Goal: Information Seeking & Learning: Learn about a topic

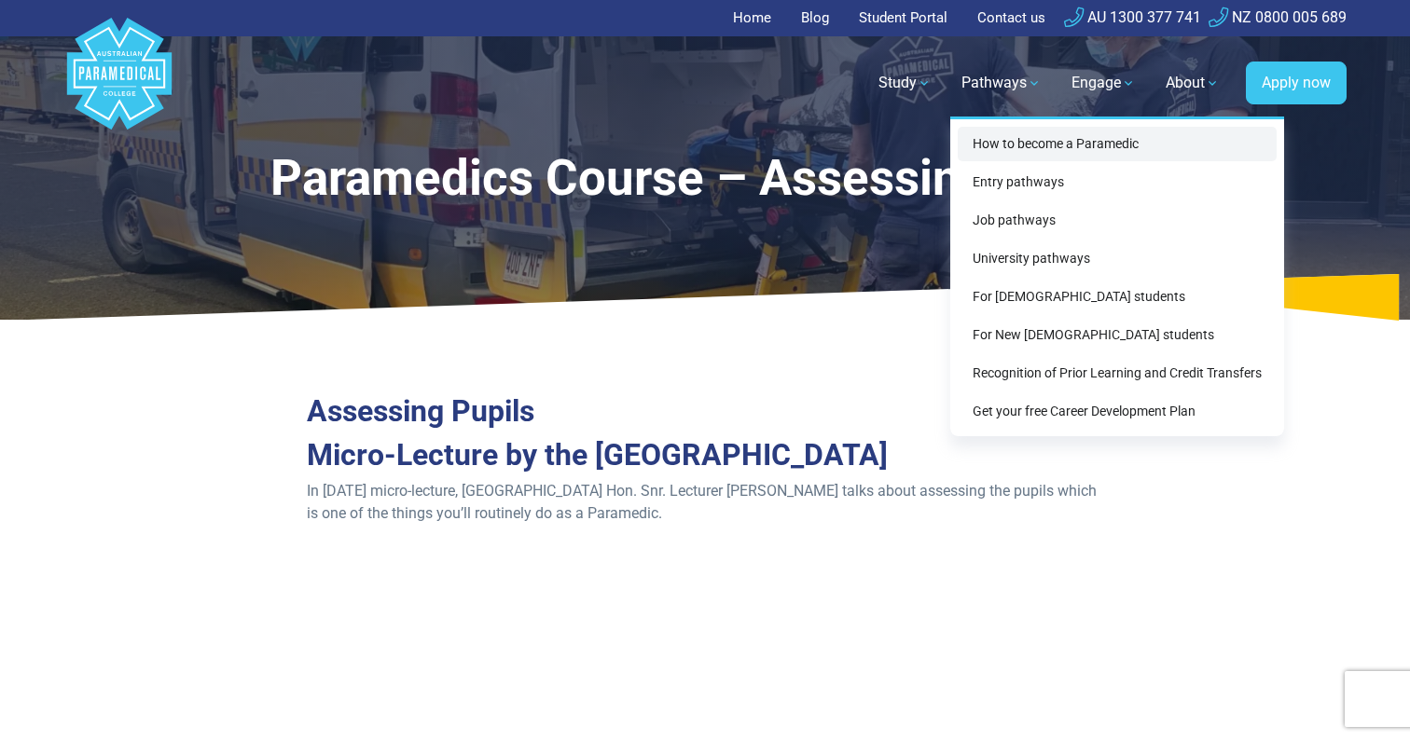
click at [1001, 144] on link "How to become a Paramedic" at bounding box center [1117, 144] width 319 height 34
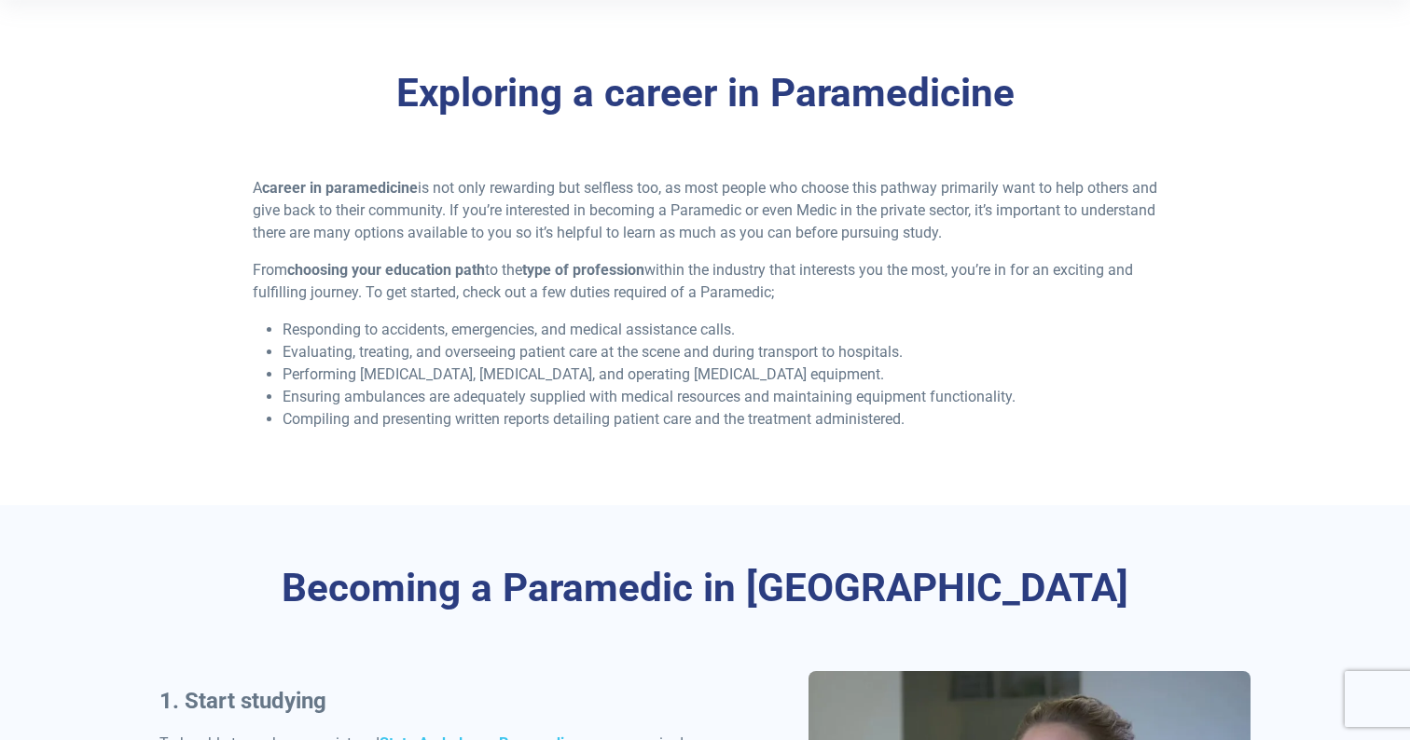
scroll to position [421, 0]
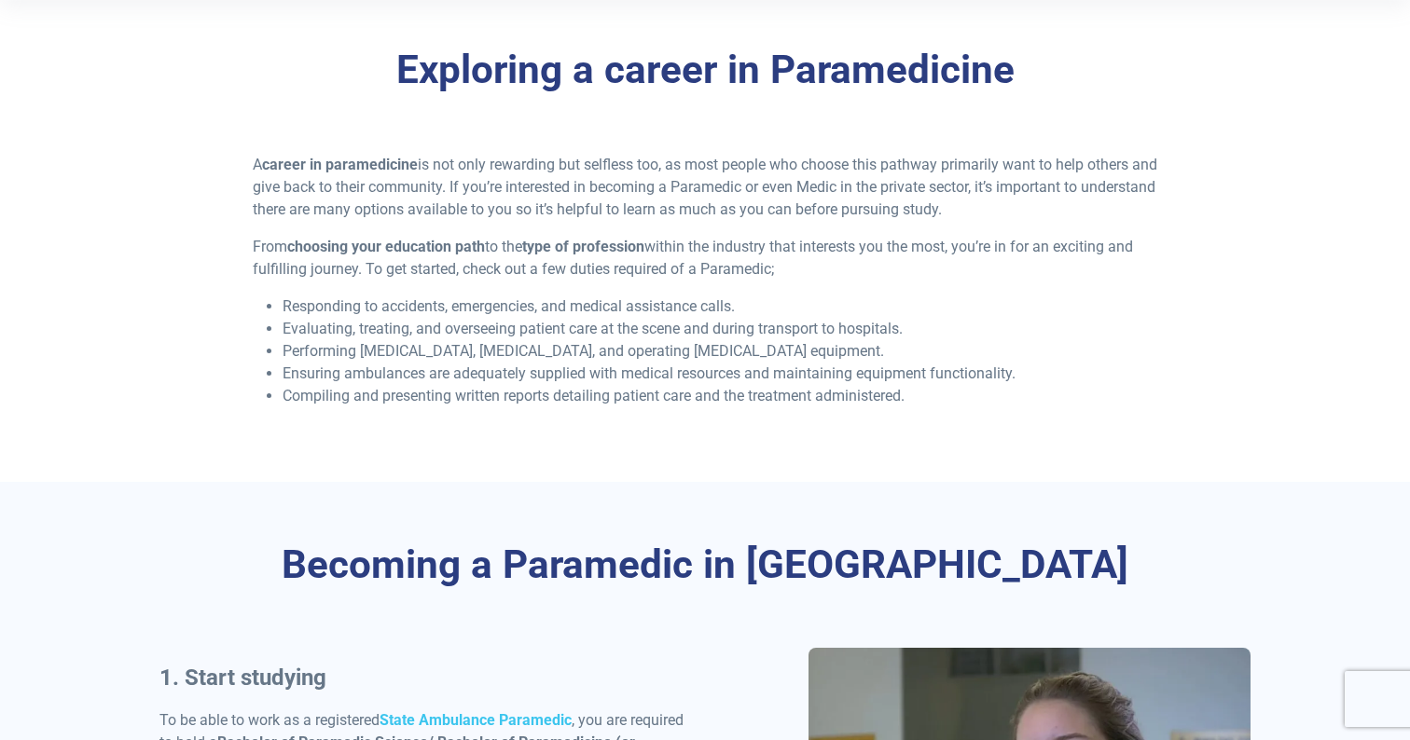
drag, startPoint x: 257, startPoint y: 135, endPoint x: 746, endPoint y: 421, distance: 565.8
click at [746, 421] on div "Exploring a career in Paramedicine A career in paramedicine is not only rewardi…" at bounding box center [704, 234] width 1305 height 495
click at [745, 421] on div "Exploring a career in Paramedicine A career in paramedicine is not only rewardi…" at bounding box center [704, 234] width 1305 height 495
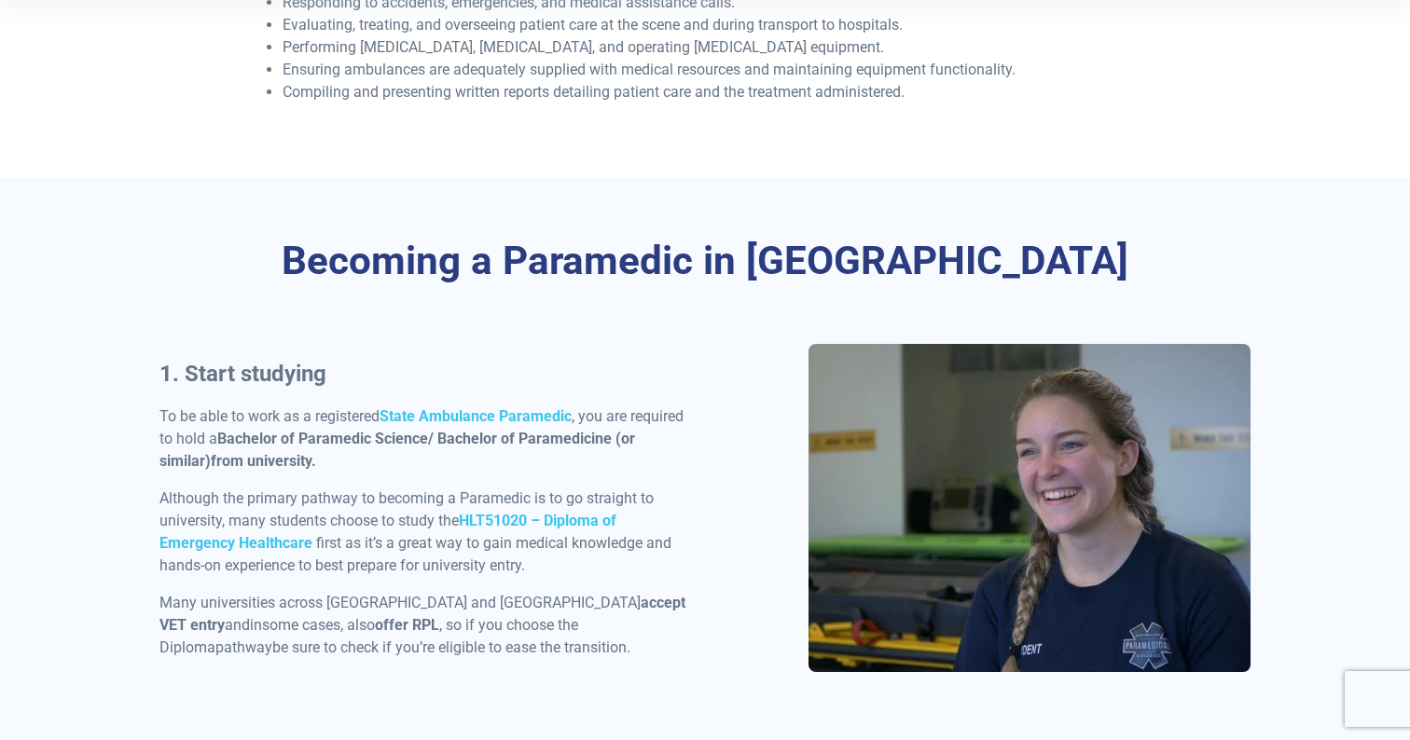
scroll to position [831, 0]
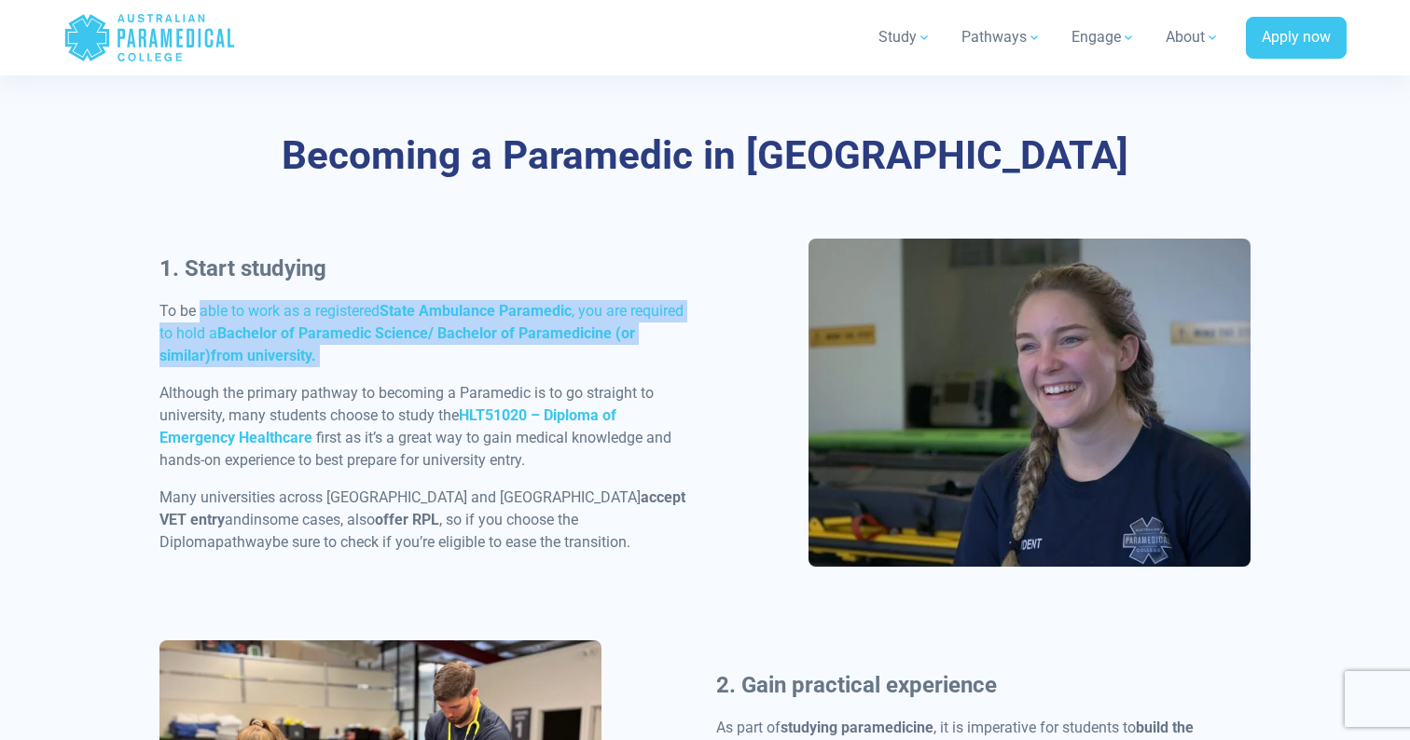
drag, startPoint x: 201, startPoint y: 300, endPoint x: 283, endPoint y: 377, distance: 112.1
click at [283, 377] on div "1. Start studying To be able to work as a registered State Ambulance Paramedic …" at bounding box center [426, 410] width 557 height 317
drag, startPoint x: 283, startPoint y: 377, endPoint x: 149, endPoint y: 307, distance: 151.4
click at [149, 307] on div "1. Start studying To be able to work as a registered State Ambulance Paramedic …" at bounding box center [426, 410] width 557 height 317
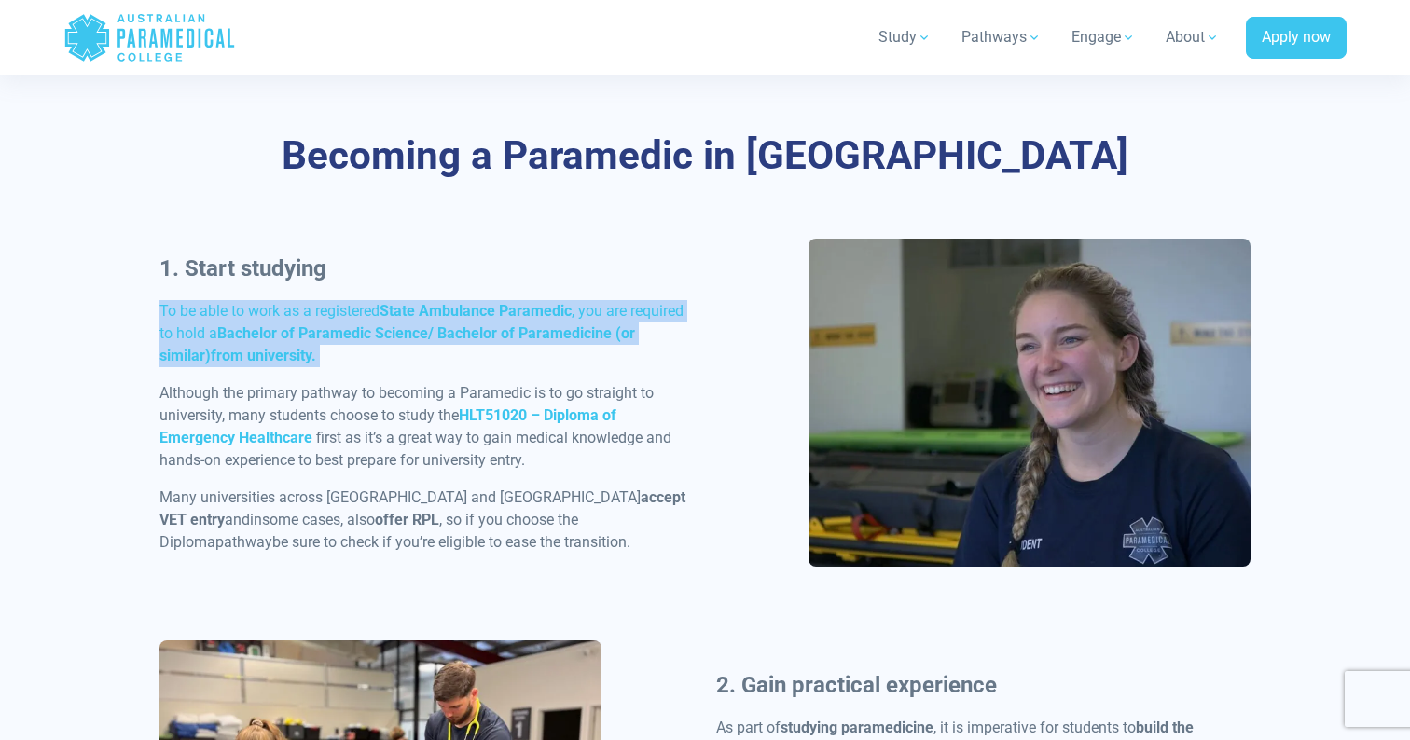
click at [149, 307] on div "1. Start studying To be able to work as a registered State Ambulance Paramedic …" at bounding box center [426, 410] width 557 height 317
drag, startPoint x: 149, startPoint y: 307, endPoint x: 283, endPoint y: 365, distance: 146.5
click at [283, 365] on div "1. Start studying To be able to work as a registered State Ambulance Paramedic …" at bounding box center [426, 410] width 557 height 317
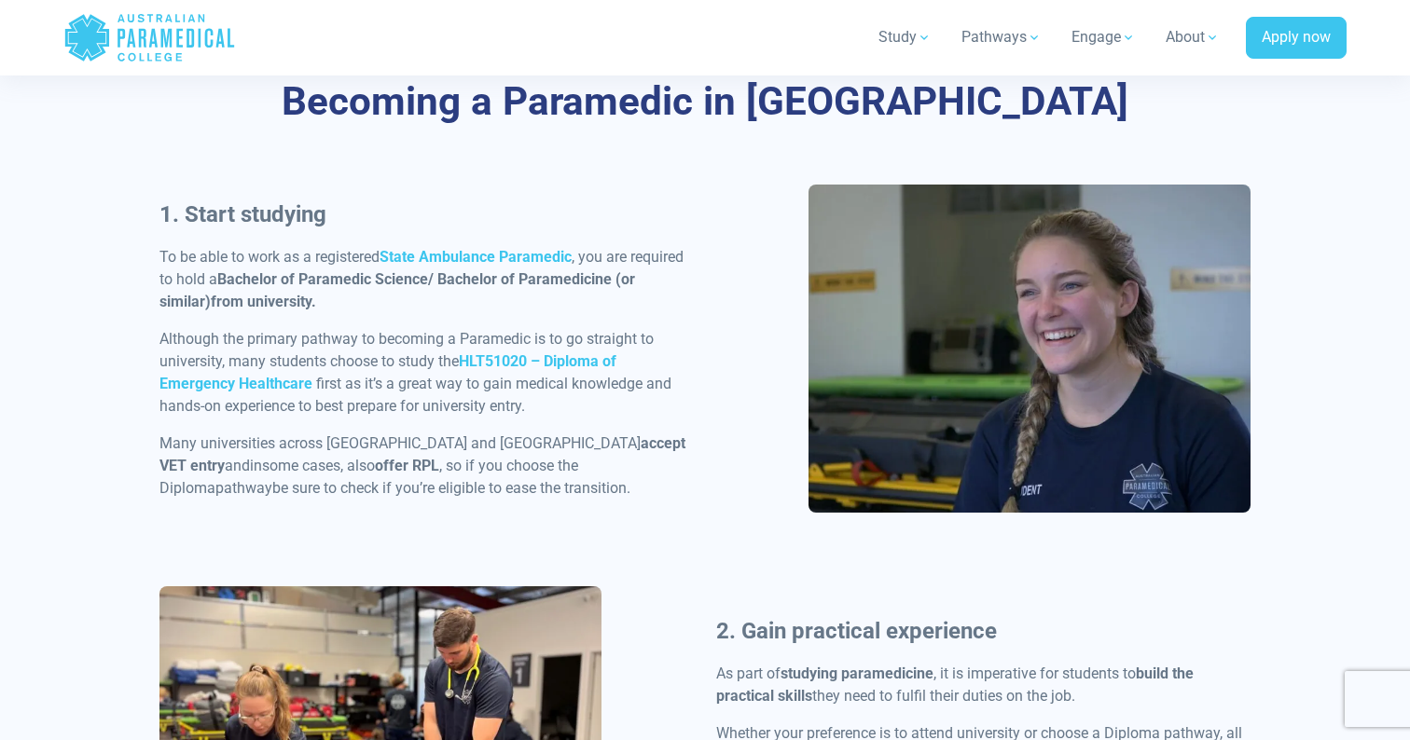
scroll to position [886, 0]
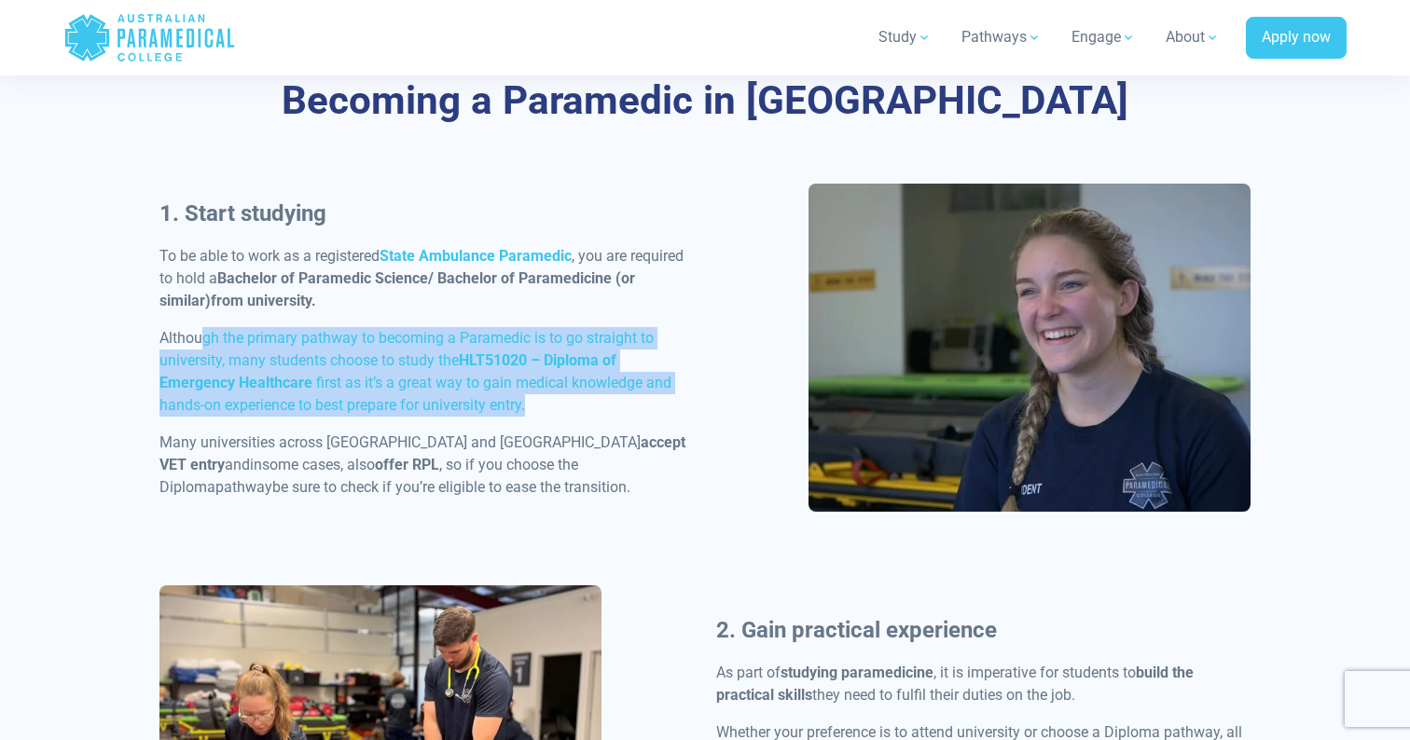
drag, startPoint x: 207, startPoint y: 333, endPoint x: 579, endPoint y: 393, distance: 376.9
click at [579, 393] on p "Although the primary pathway to becoming a Paramedic is to go straight to unive…" at bounding box center [426, 372] width 534 height 90
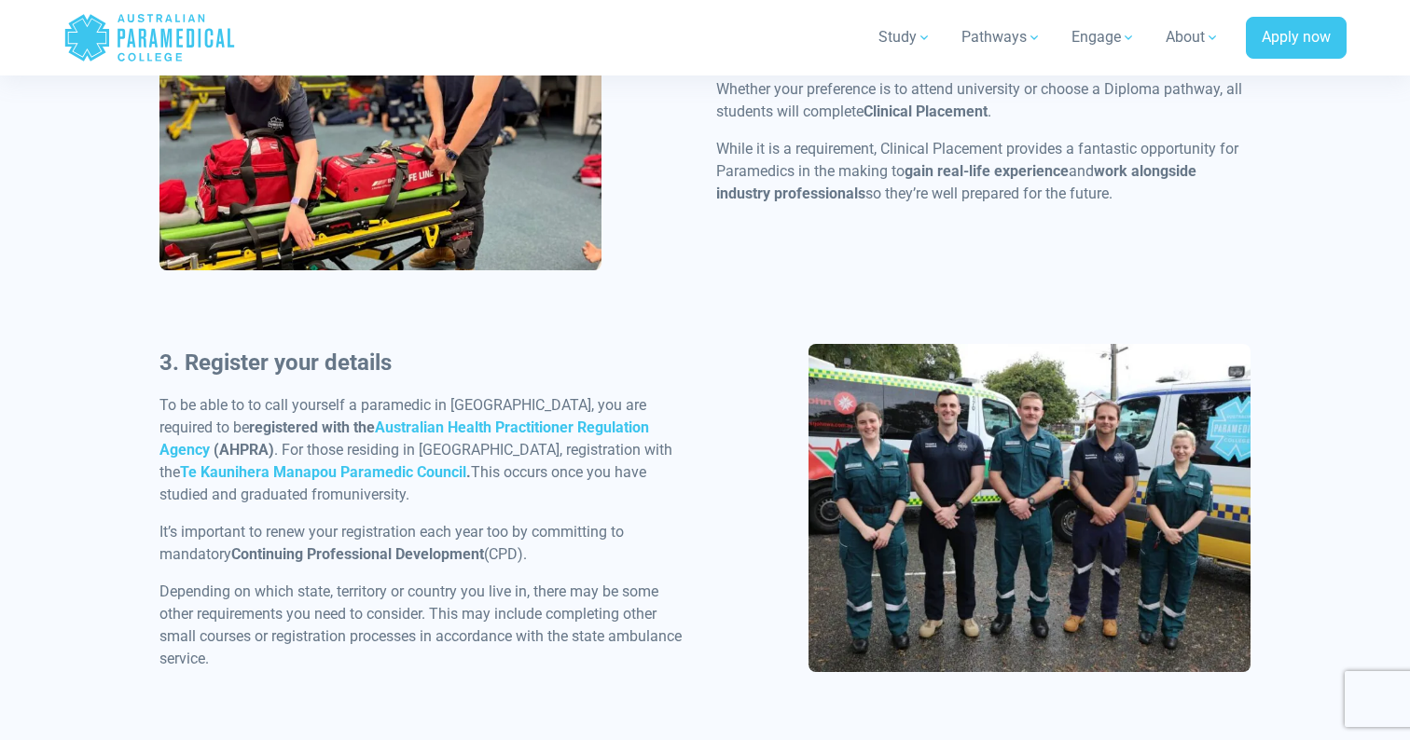
scroll to position [1534, 0]
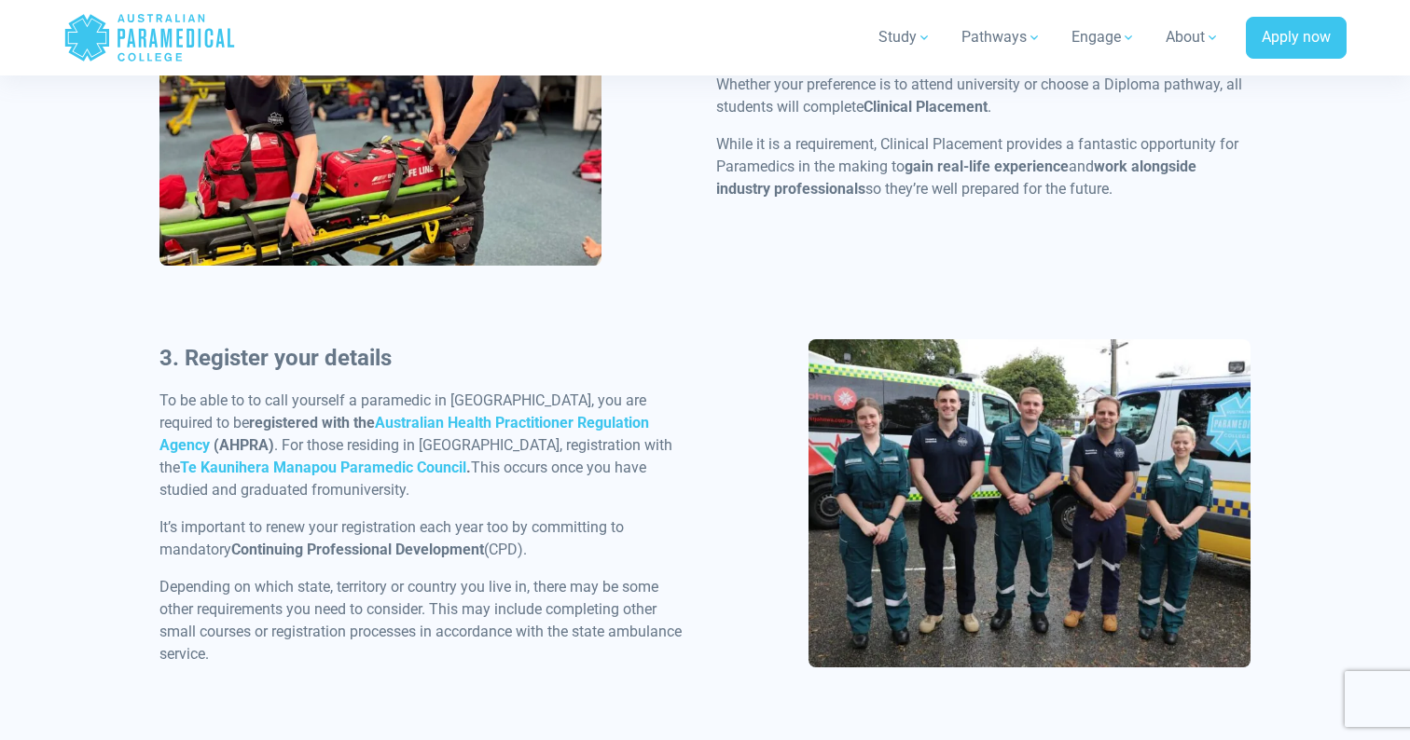
drag, startPoint x: 184, startPoint y: 389, endPoint x: 526, endPoint y: 497, distance: 358.9
click at [526, 497] on p "To be able to to call yourself a paramedic in Australia, you are required to be…" at bounding box center [426, 446] width 534 height 112
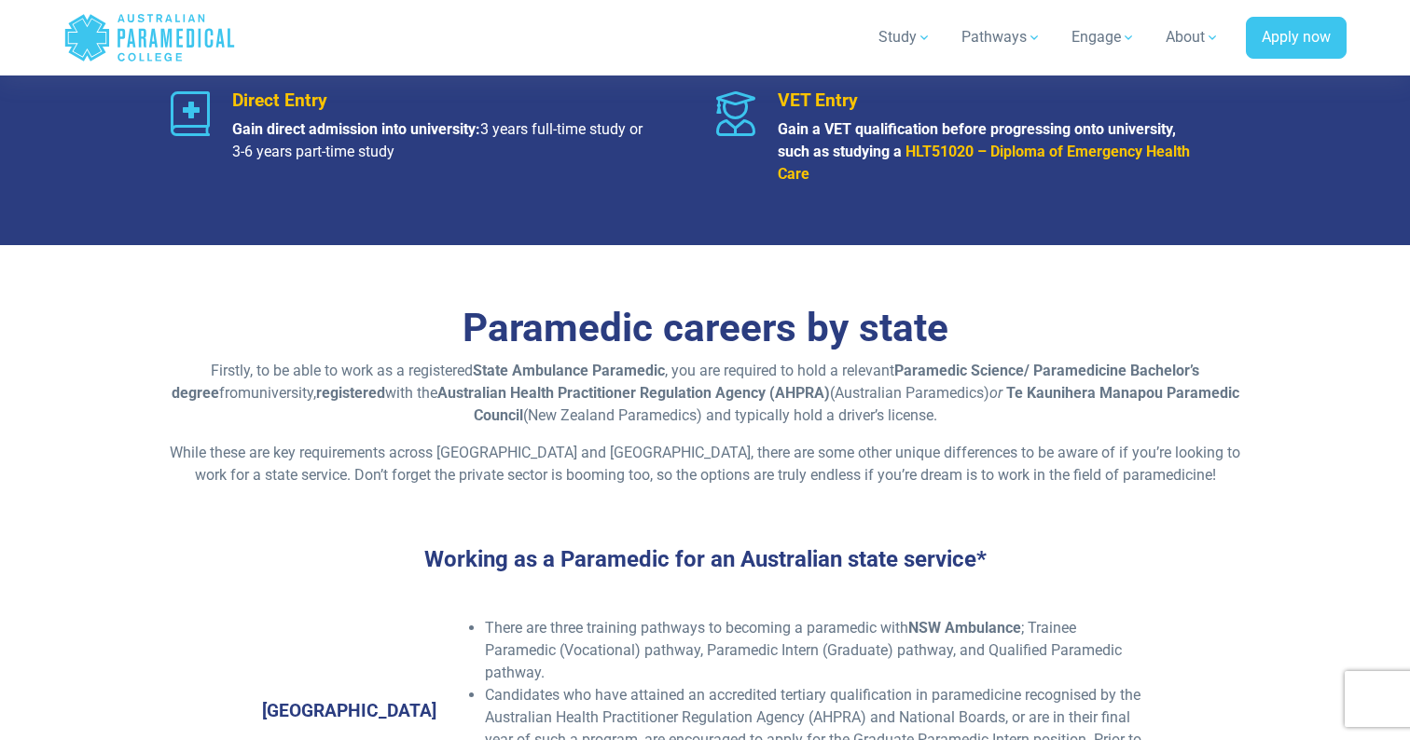
scroll to position [2384, 0]
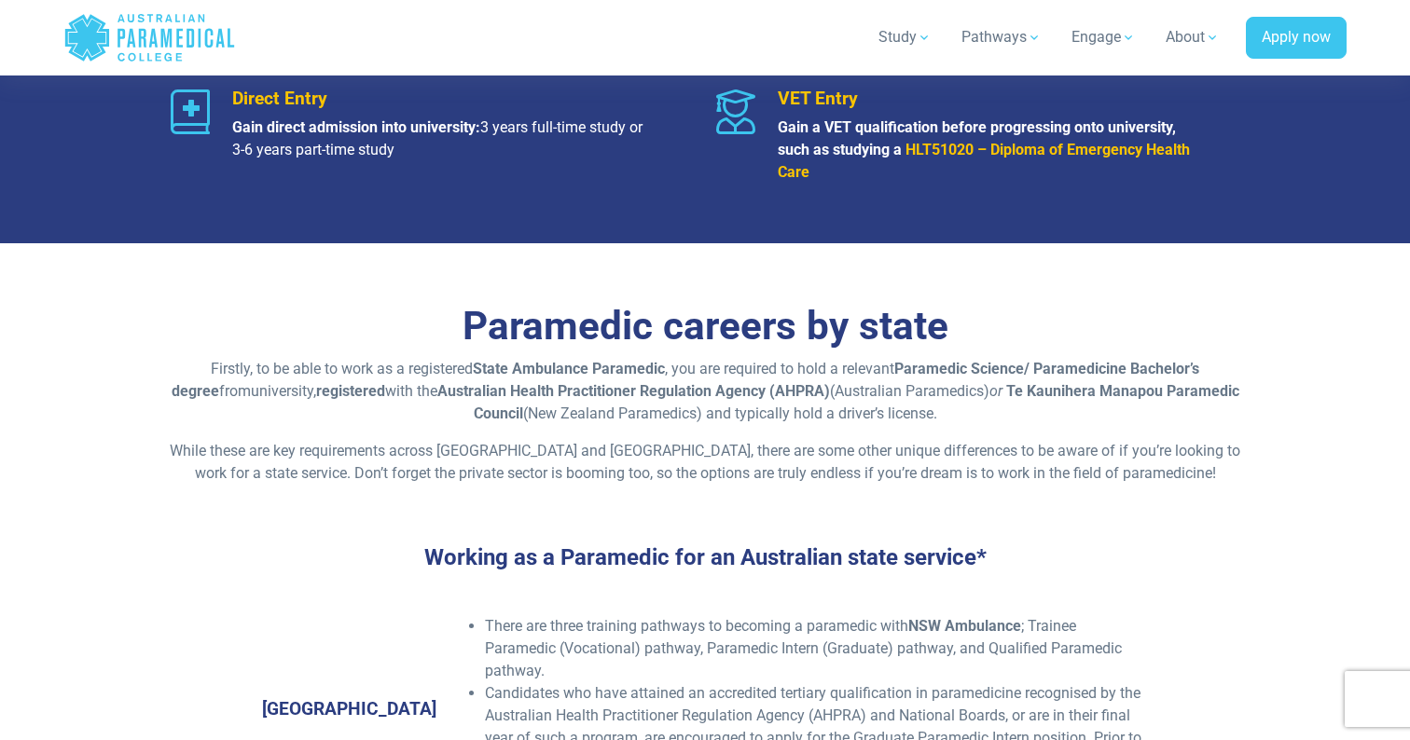
drag, startPoint x: 339, startPoint y: 363, endPoint x: 922, endPoint y: 413, distance: 584.9
click at [922, 413] on p "Firstly, to be able to work as a registered State Ambulance Paramedic , you are…" at bounding box center [704, 391] width 1091 height 67
drag, startPoint x: 922, startPoint y: 413, endPoint x: 379, endPoint y: 357, distance: 546.4
click at [379, 358] on p "Firstly, to be able to work as a registered State Ambulance Paramedic , you are…" at bounding box center [704, 391] width 1091 height 67
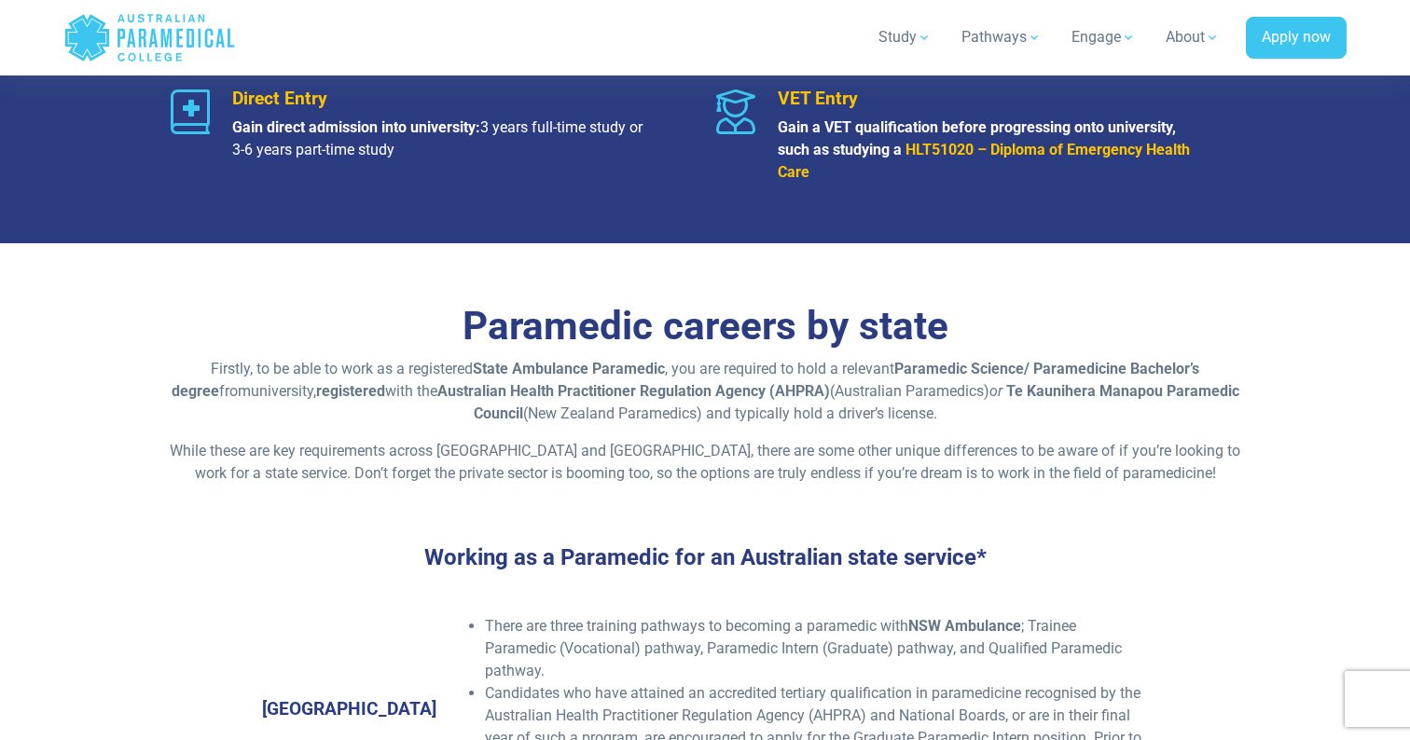
click at [379, 358] on p "Firstly, to be able to work as a registered State Ambulance Paramedic , you are…" at bounding box center [704, 391] width 1091 height 67
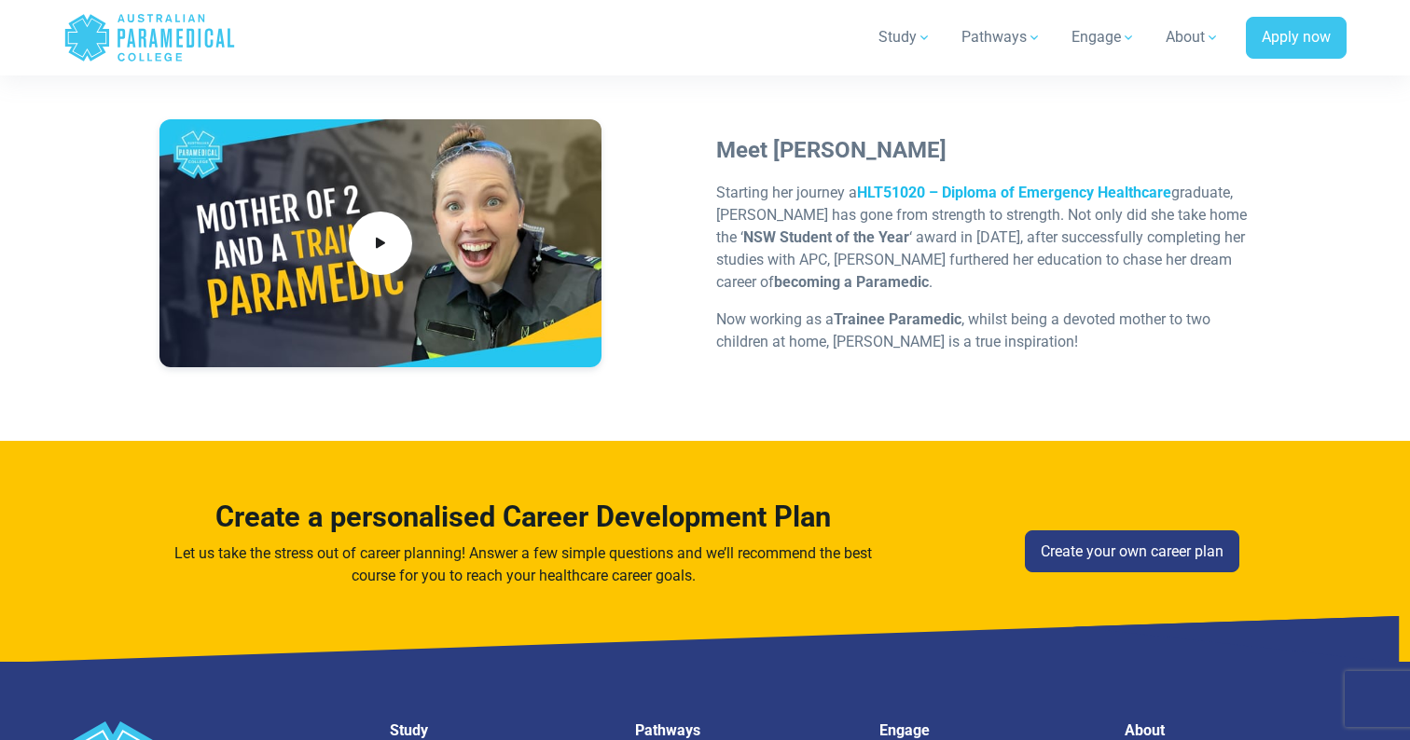
scroll to position [5707, 0]
